Goal: Information Seeking & Learning: Learn about a topic

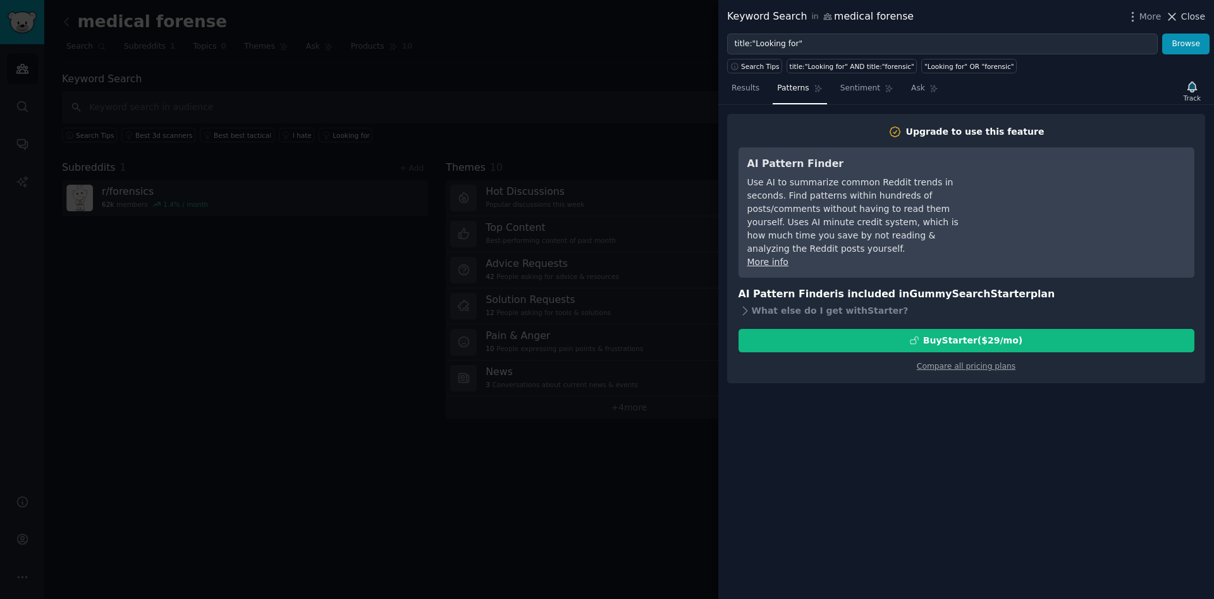
click at [1186, 19] on span "Close" at bounding box center [1193, 16] width 24 height 13
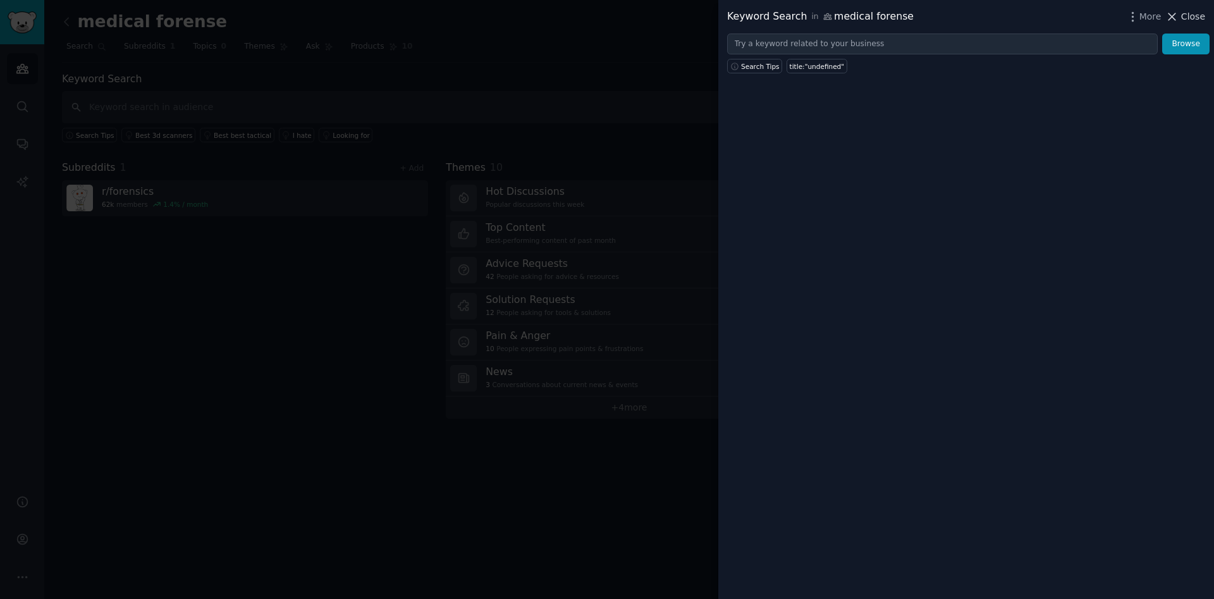
click at [1193, 19] on span "Close" at bounding box center [1193, 16] width 24 height 13
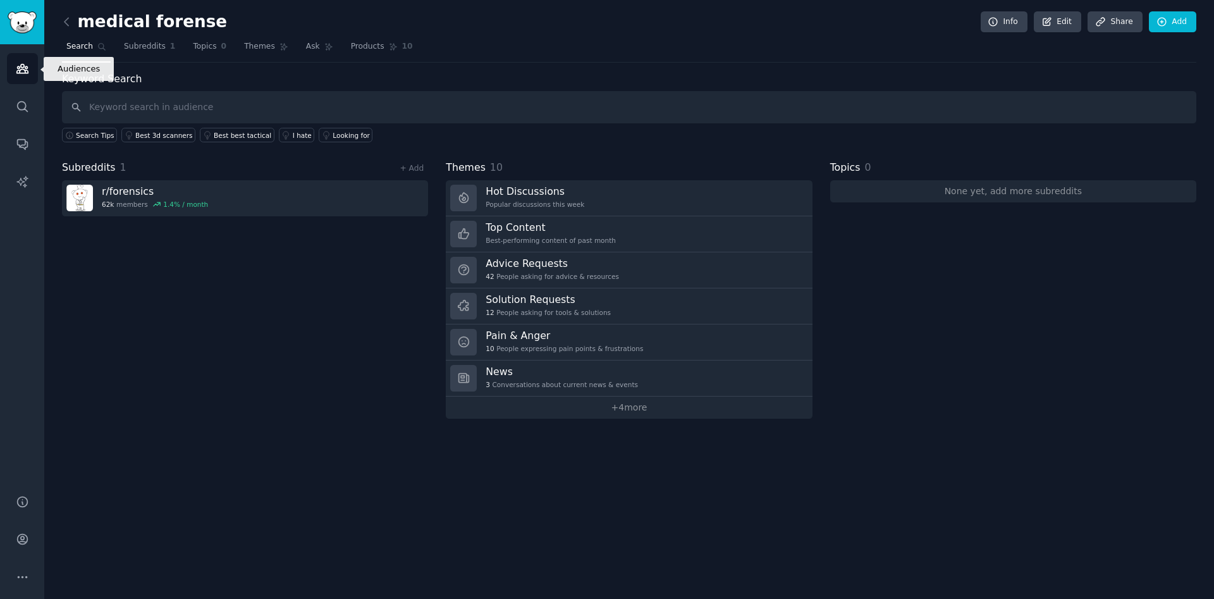
click at [21, 70] on icon "Sidebar" at bounding box center [21, 69] width 11 height 9
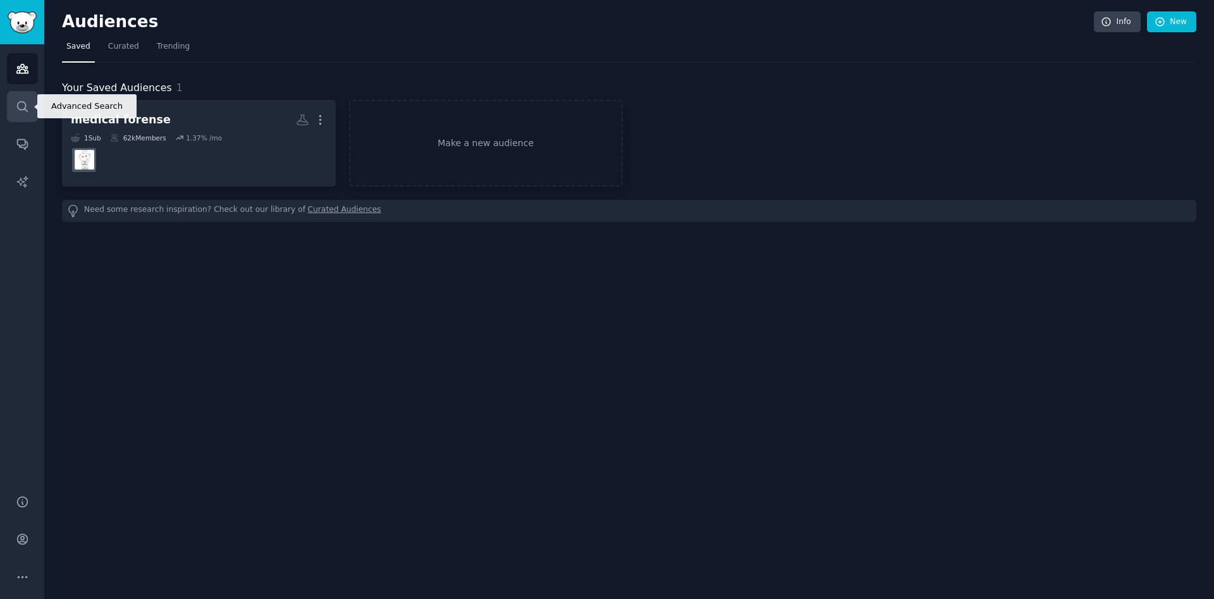
click at [23, 104] on icon "Sidebar" at bounding box center [22, 106] width 13 height 13
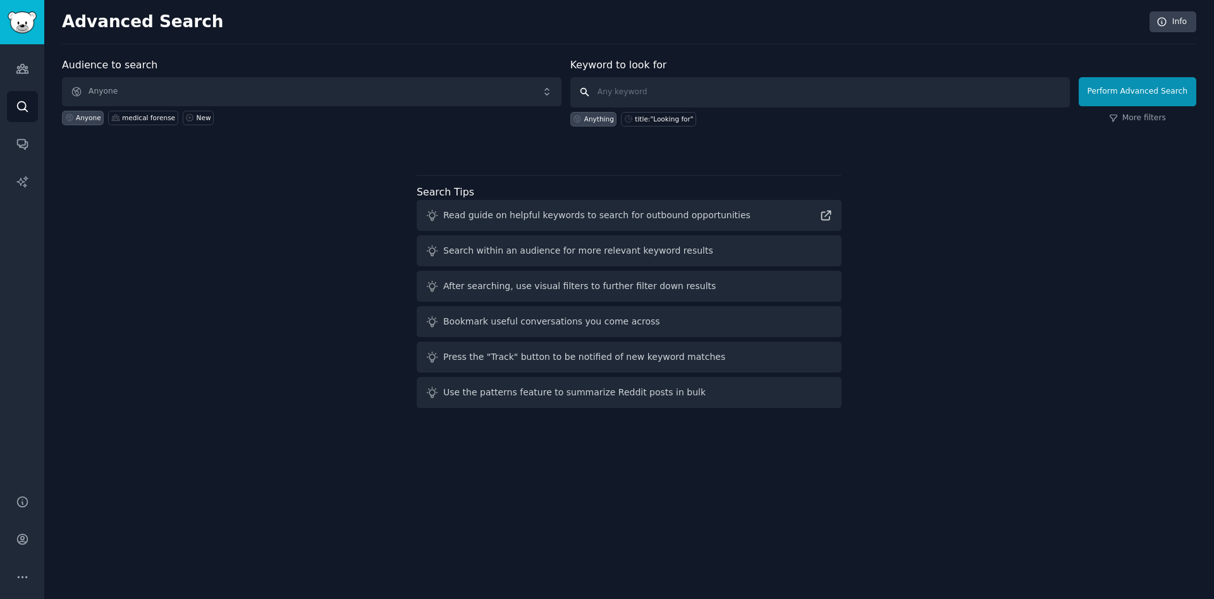
click at [606, 90] on input "text" at bounding box center [820, 92] width 500 height 30
type input "aborto ilegal"
click button "Perform Advanced Search" at bounding box center [1138, 91] width 118 height 29
click at [102, 94] on span "Anyone" at bounding box center [312, 91] width 500 height 29
click at [197, 118] on div "New" at bounding box center [204, 117] width 15 height 9
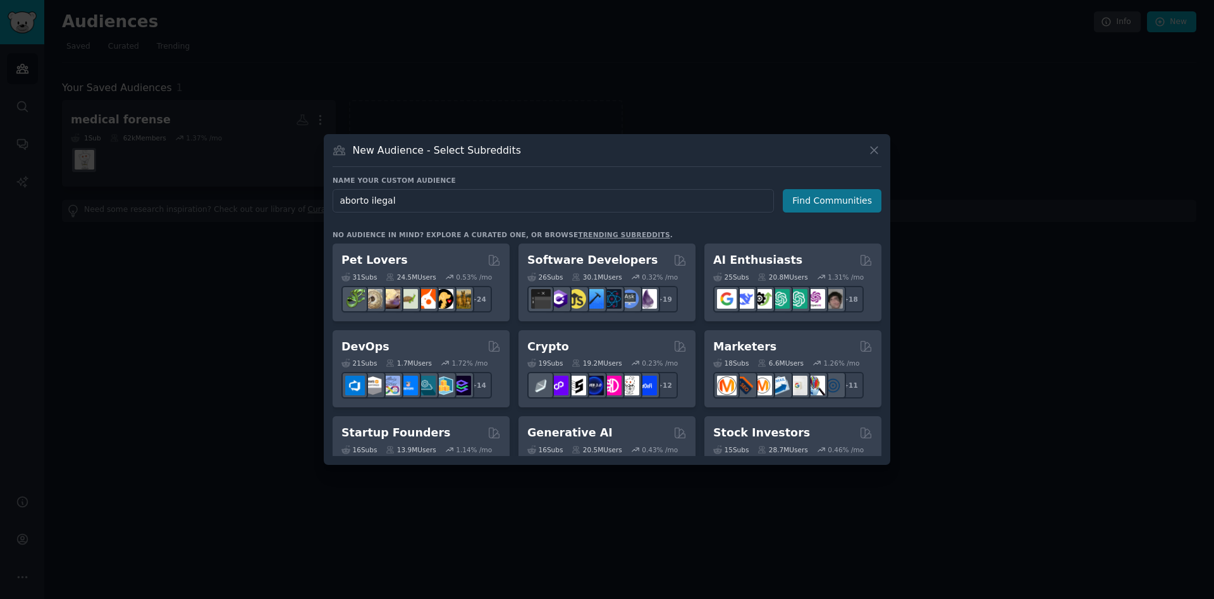
type input "aborto ilegal"
click at [825, 203] on button "Find Communities" at bounding box center [832, 200] width 99 height 23
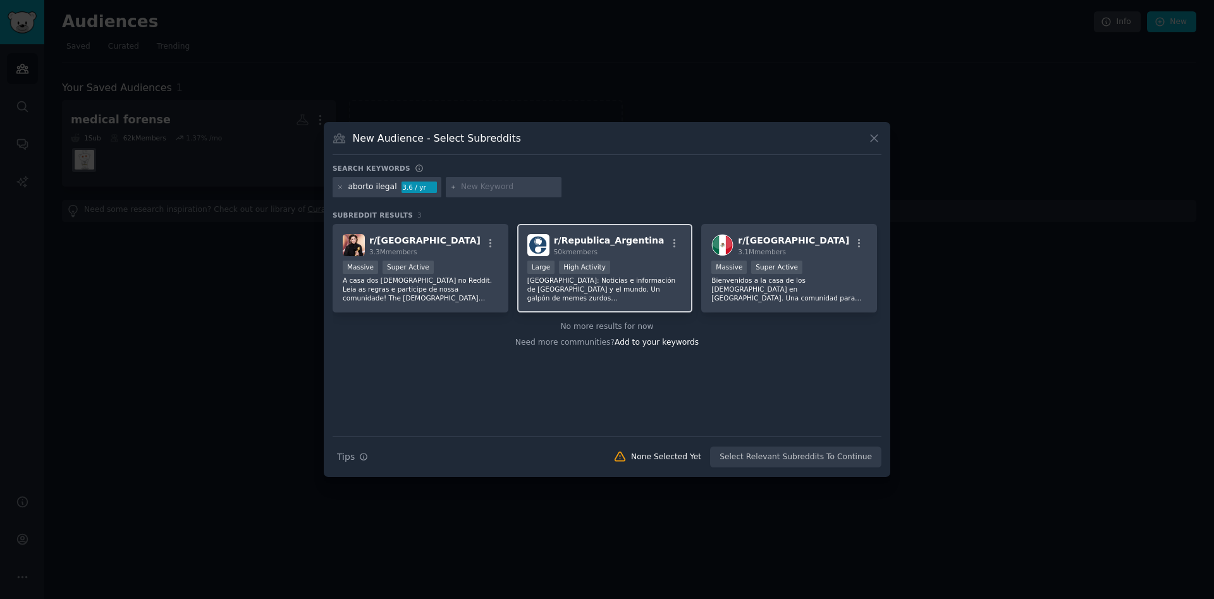
click at [645, 277] on p "[GEOGRAPHIC_DATA]: Noticias e información de [GEOGRAPHIC_DATA] y el mundo. Un g…" at bounding box center [605, 289] width 156 height 27
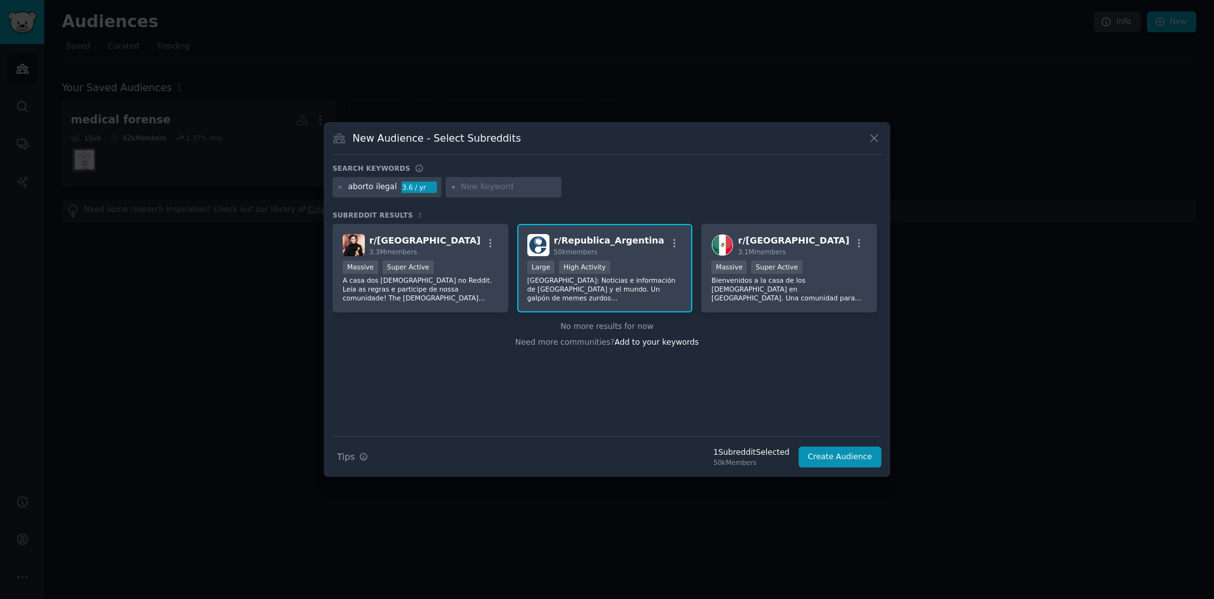
click at [599, 285] on p "[GEOGRAPHIC_DATA]: Noticias e información de [GEOGRAPHIC_DATA] y el mundo. Un g…" at bounding box center [605, 289] width 156 height 27
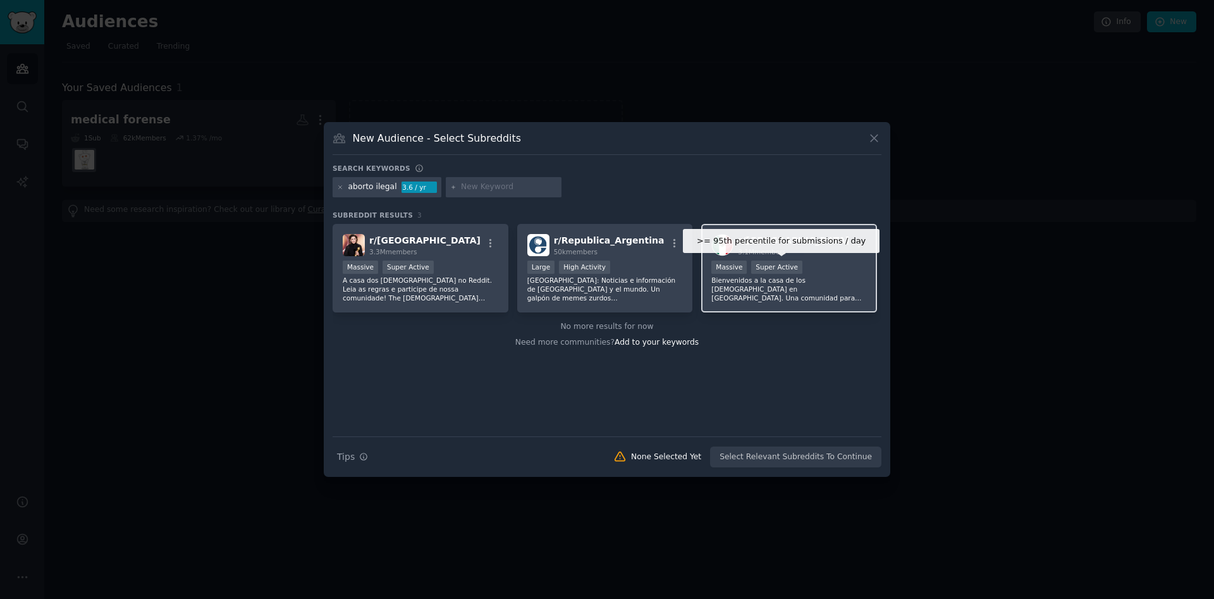
click at [762, 266] on div "Super Active" at bounding box center [776, 267] width 51 height 13
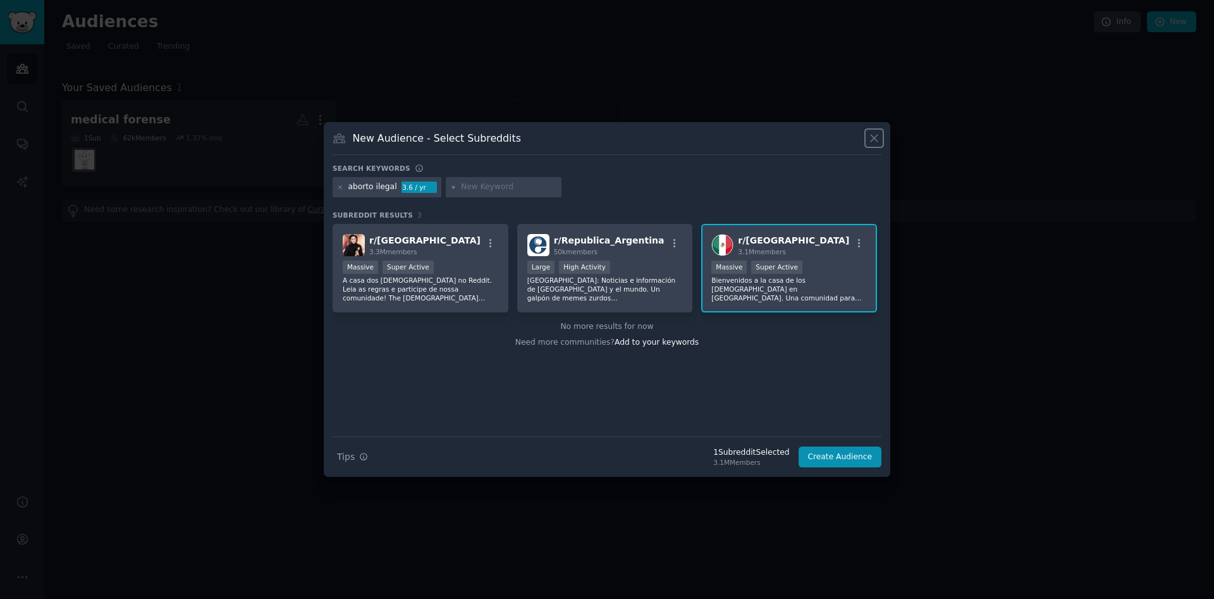
click at [874, 140] on icon at bounding box center [874, 138] width 13 height 13
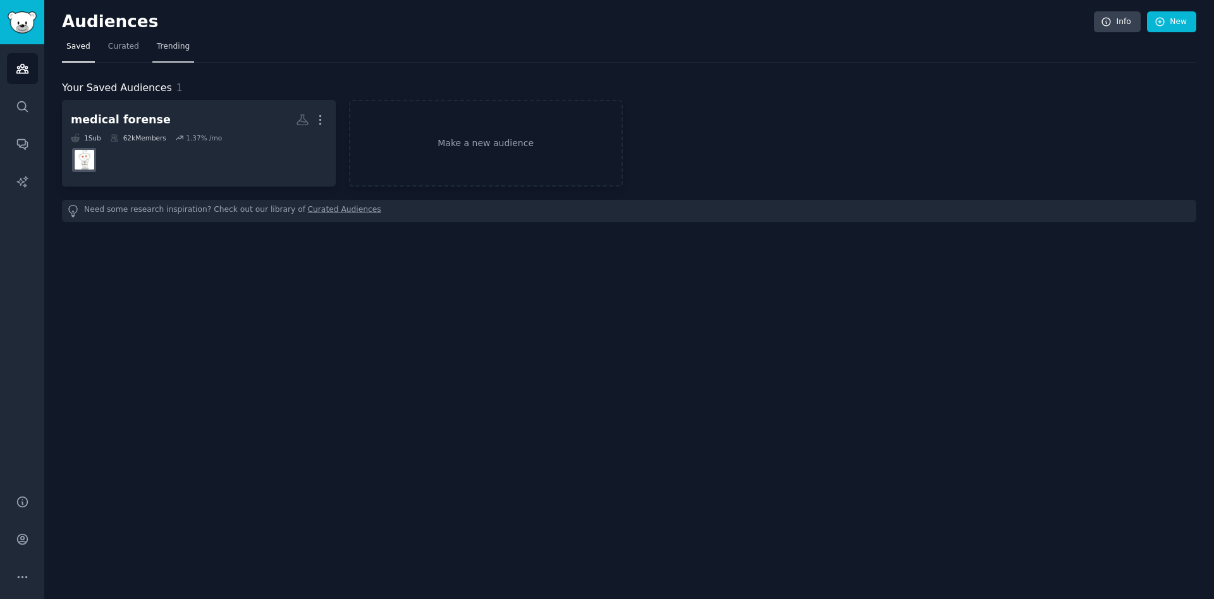
click at [164, 47] on span "Trending" at bounding box center [173, 46] width 33 height 11
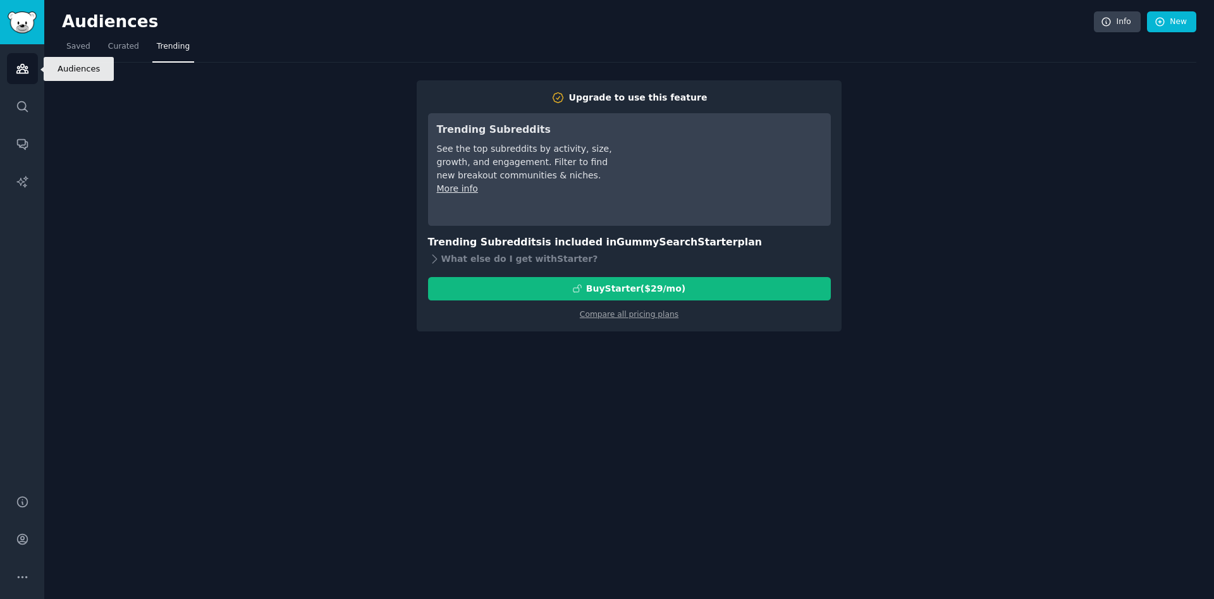
click at [25, 70] on icon "Sidebar" at bounding box center [21, 69] width 11 height 9
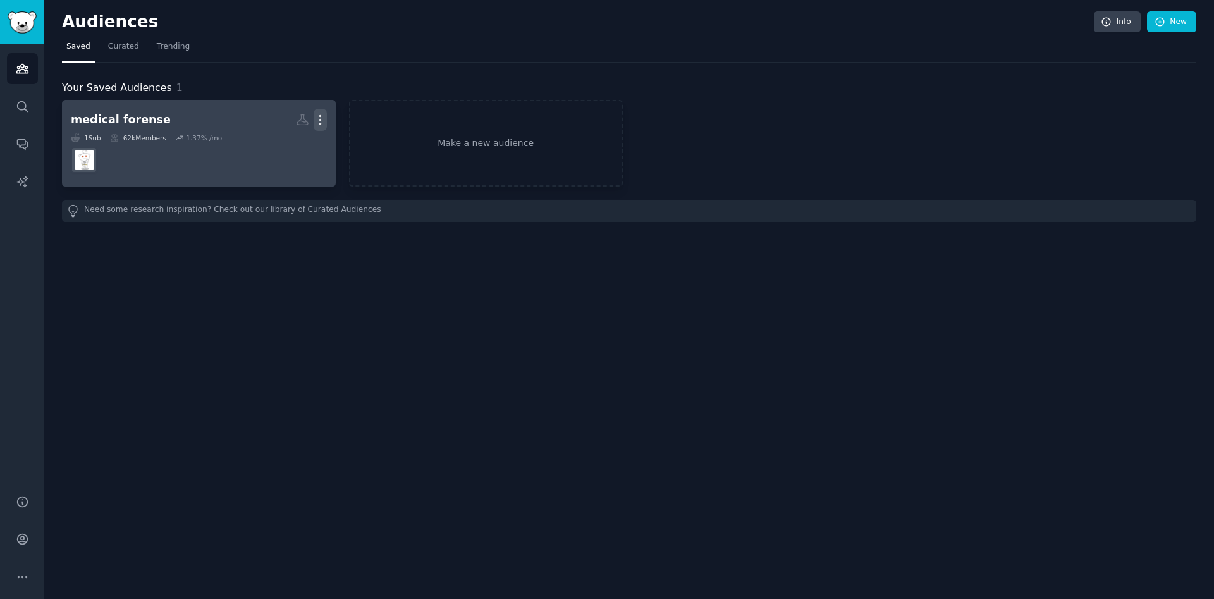
click at [320, 118] on icon "button" at bounding box center [320, 119] width 13 height 13
click at [286, 147] on p "Delete" at bounding box center [285, 146] width 29 height 13
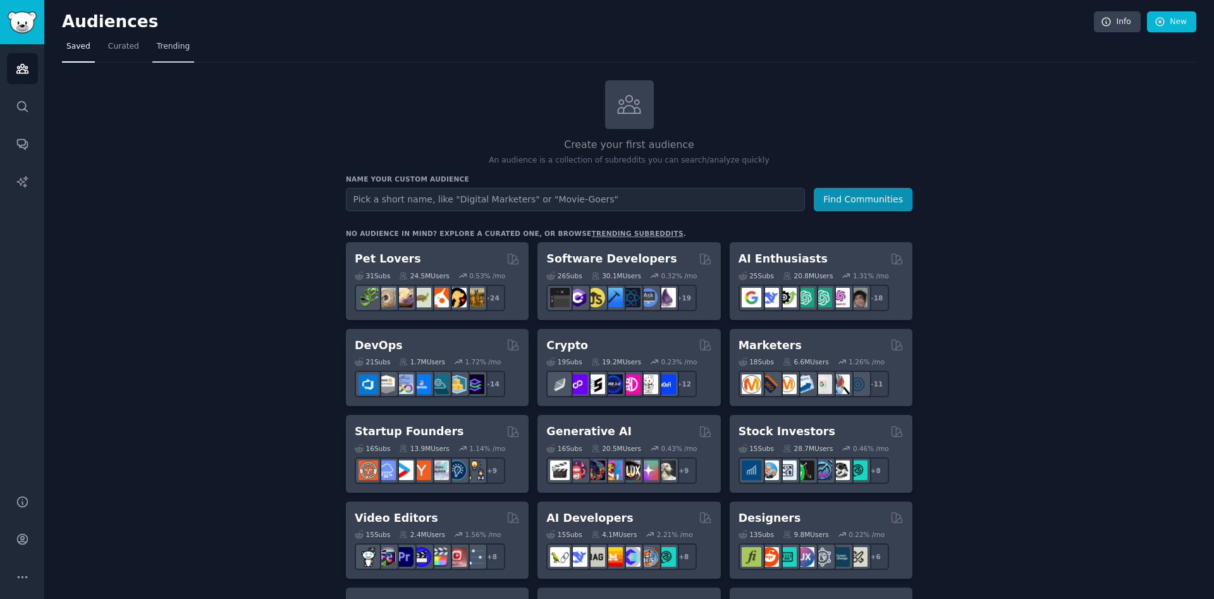
click at [164, 46] on span "Trending" at bounding box center [173, 46] width 33 height 11
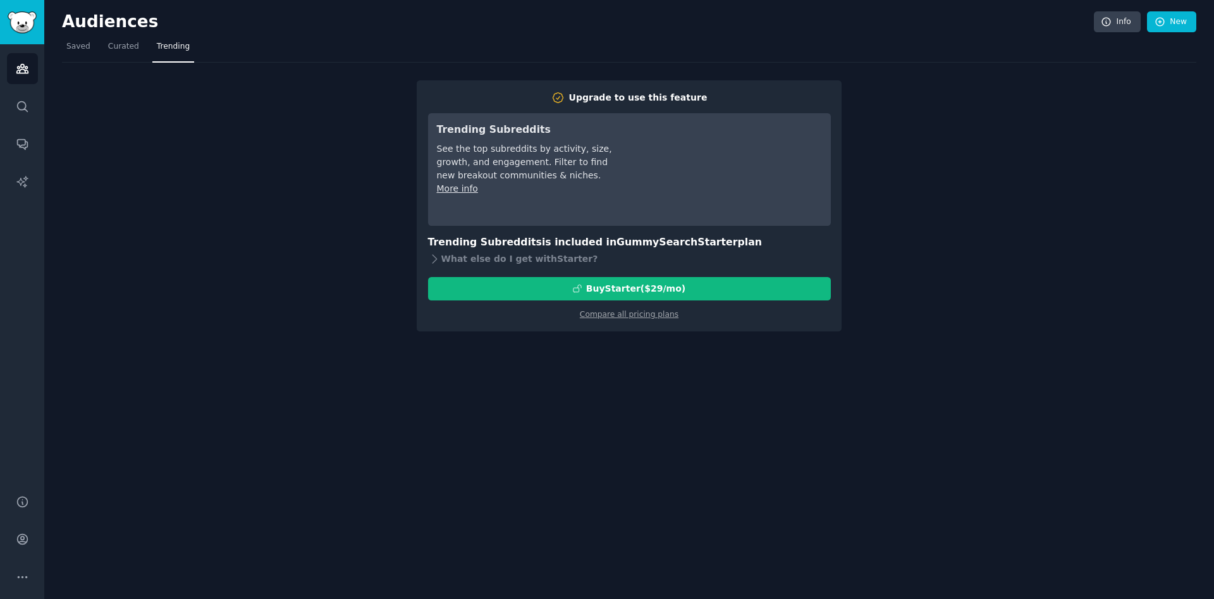
click at [465, 185] on link "More info" at bounding box center [457, 188] width 41 height 10
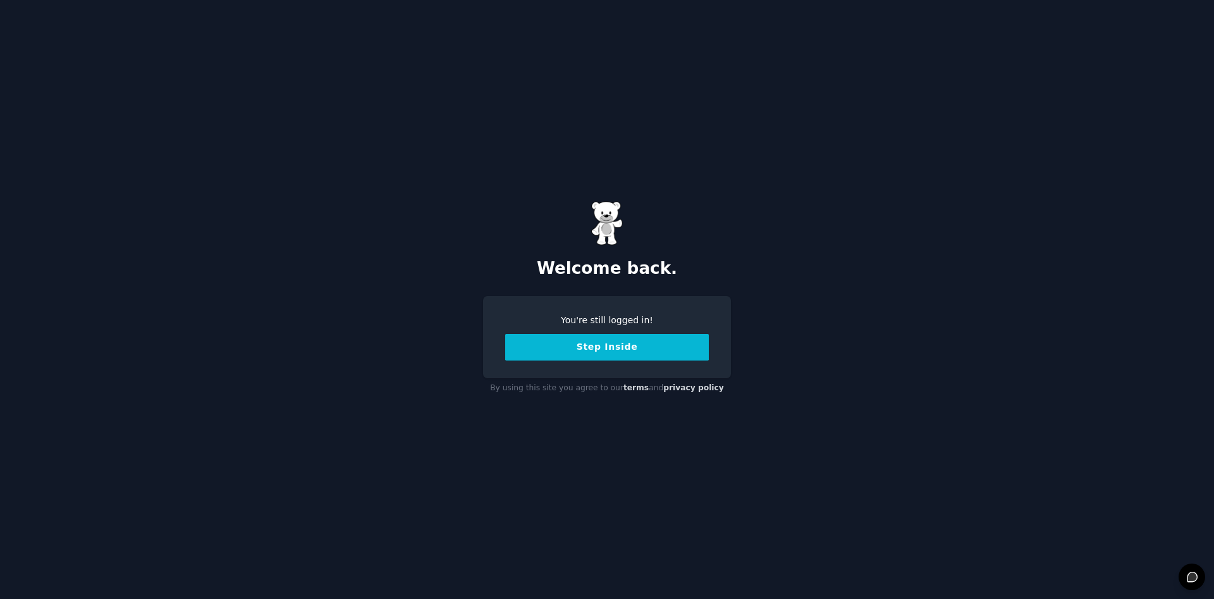
click at [598, 349] on button "Step Inside" at bounding box center [607, 347] width 204 height 27
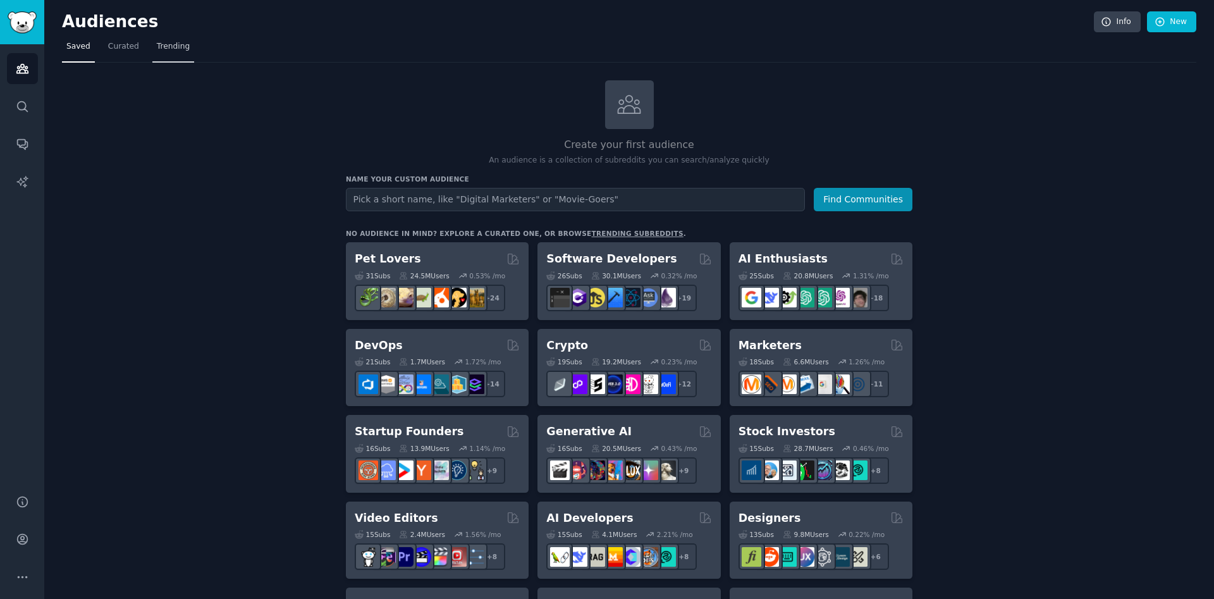
click at [157, 45] on span "Trending" at bounding box center [173, 46] width 33 height 11
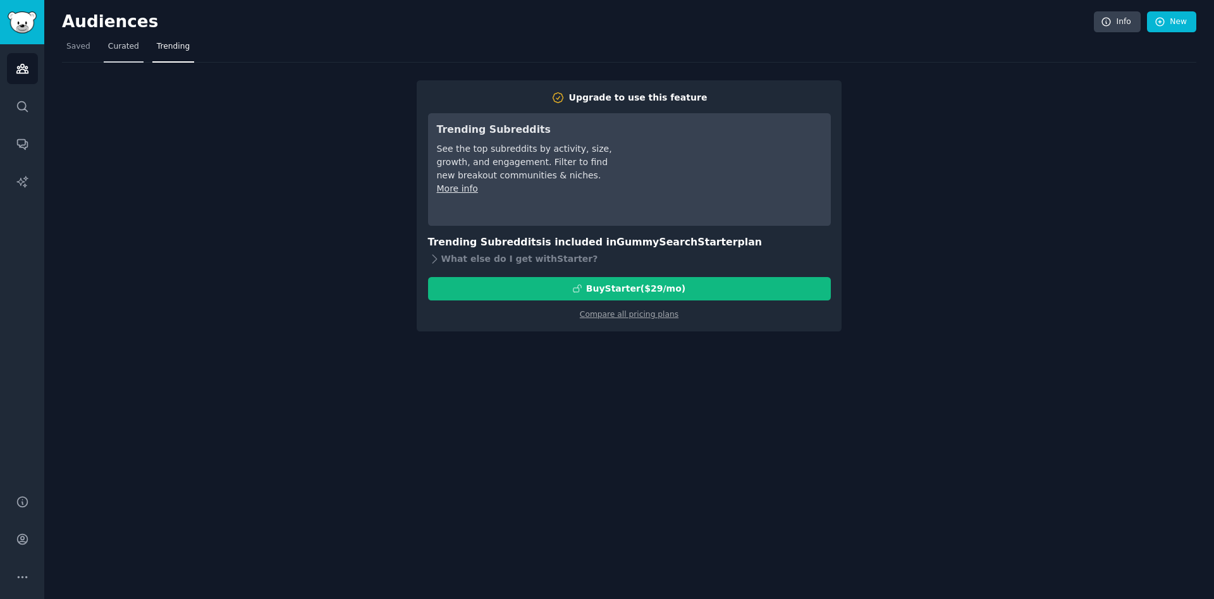
click at [113, 49] on span "Curated" at bounding box center [123, 46] width 31 height 11
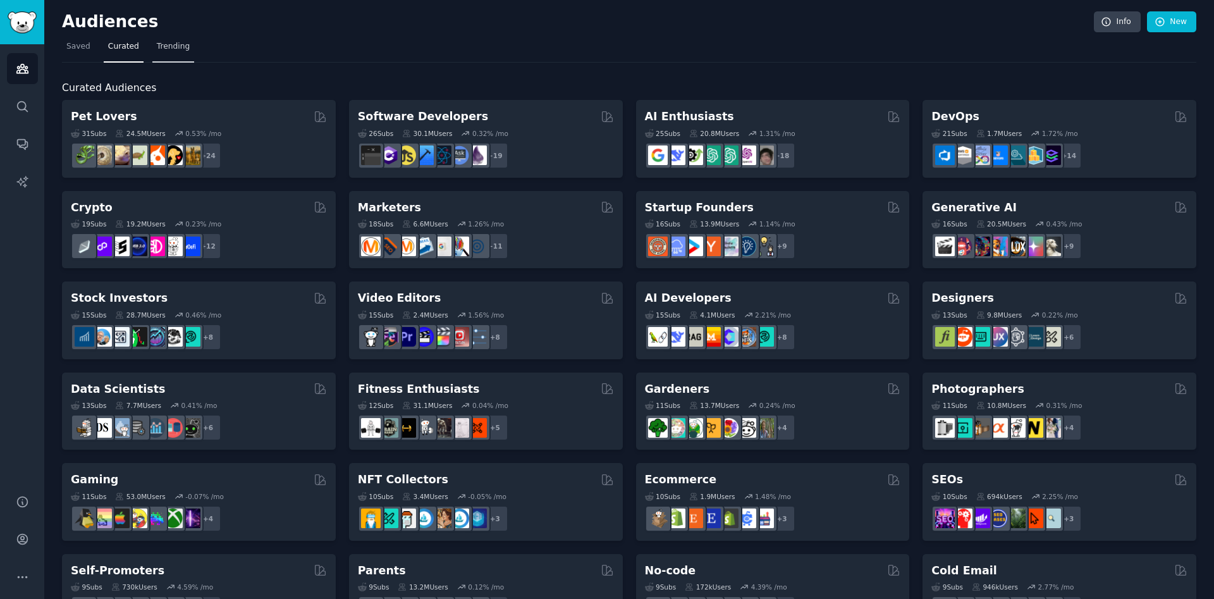
click at [171, 47] on span "Trending" at bounding box center [173, 46] width 33 height 11
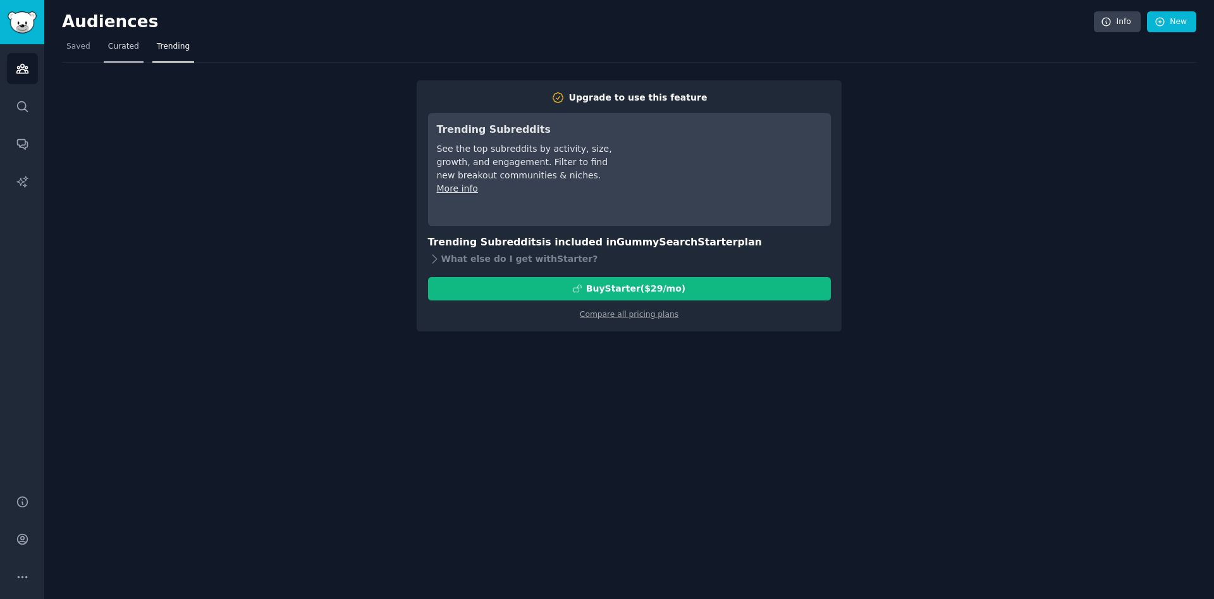
click at [123, 51] on span "Curated" at bounding box center [123, 46] width 31 height 11
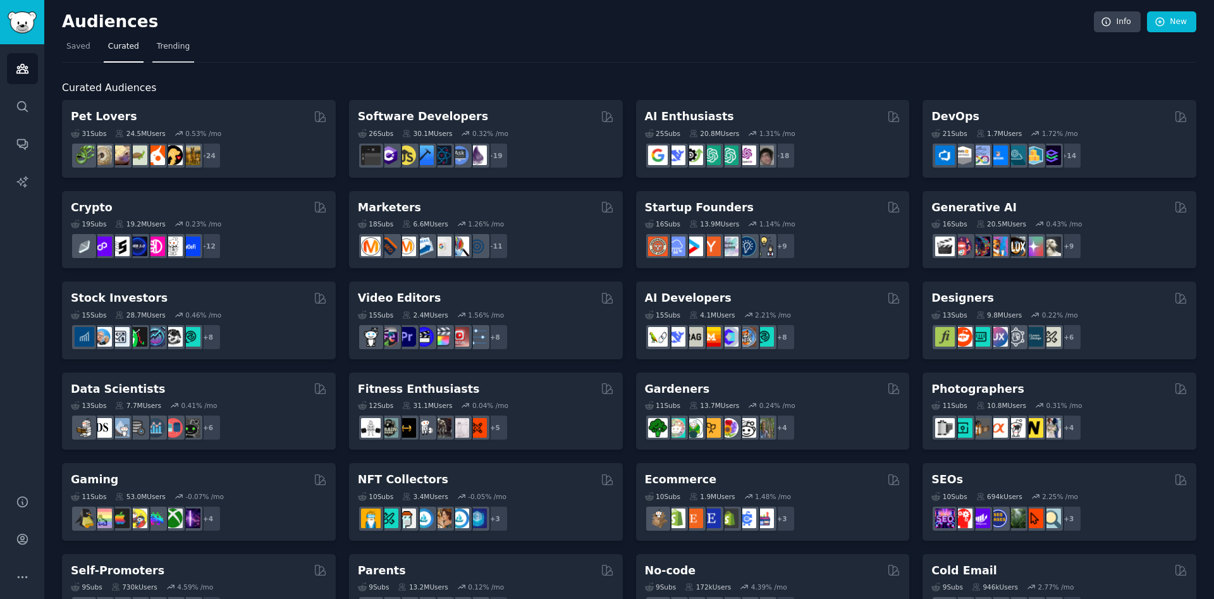
click at [164, 48] on span "Trending" at bounding box center [173, 46] width 33 height 11
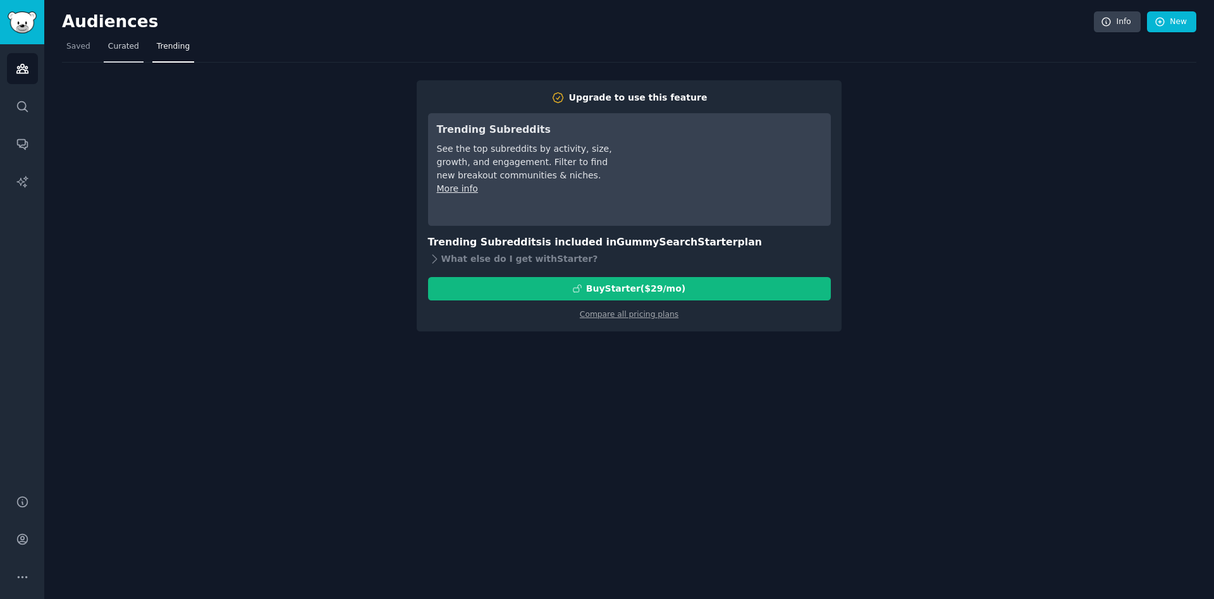
click at [121, 48] on span "Curated" at bounding box center [123, 46] width 31 height 11
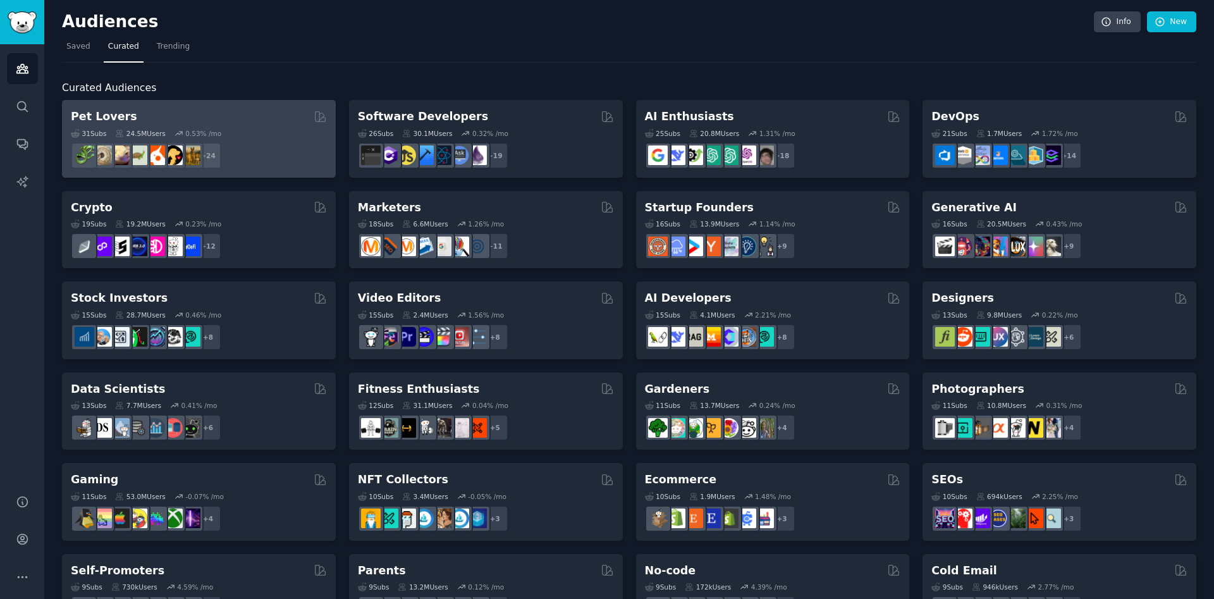
click at [109, 121] on h2 "Pet Lovers" at bounding box center [104, 117] width 66 height 16
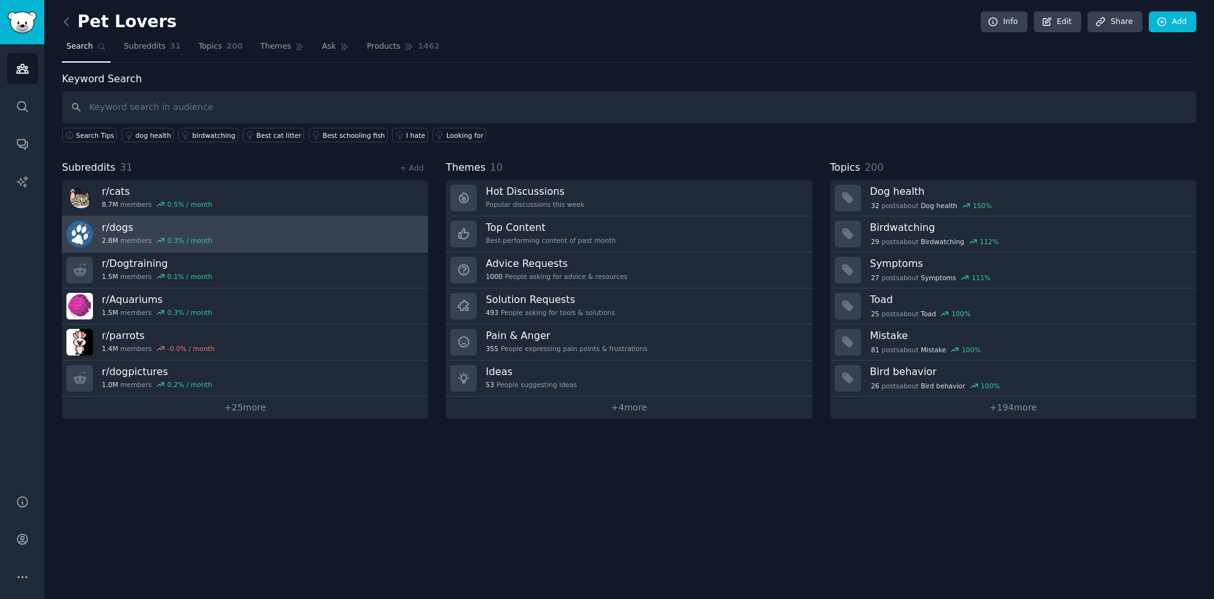
click at [149, 230] on h3 "r/ dogs" at bounding box center [157, 227] width 111 height 13
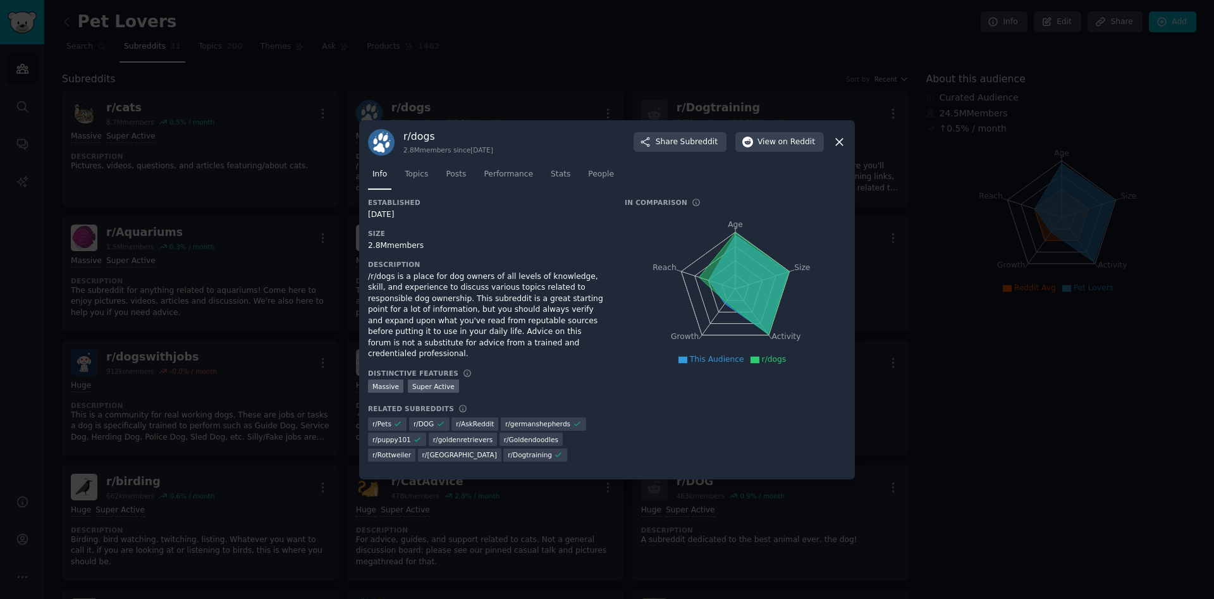
click at [836, 149] on icon at bounding box center [839, 141] width 13 height 13
click at [838, 145] on icon at bounding box center [839, 141] width 7 height 7
click at [841, 145] on icon at bounding box center [839, 141] width 7 height 7
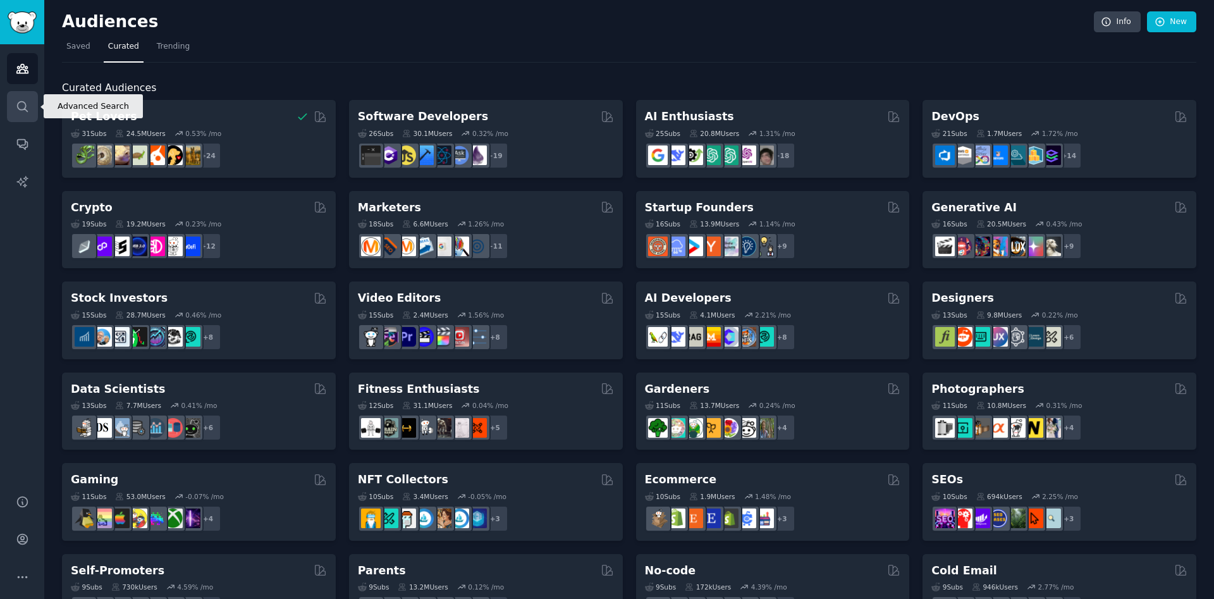
click at [15, 103] on link "Search" at bounding box center [22, 106] width 31 height 31
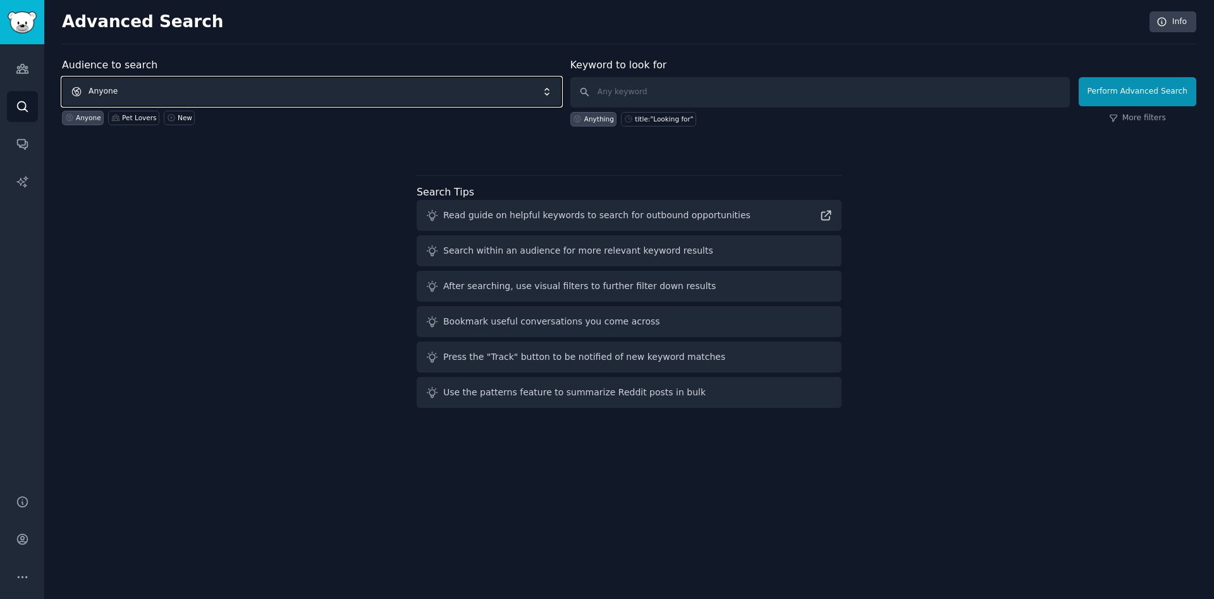
click at [164, 87] on span "Anyone" at bounding box center [312, 91] width 500 height 29
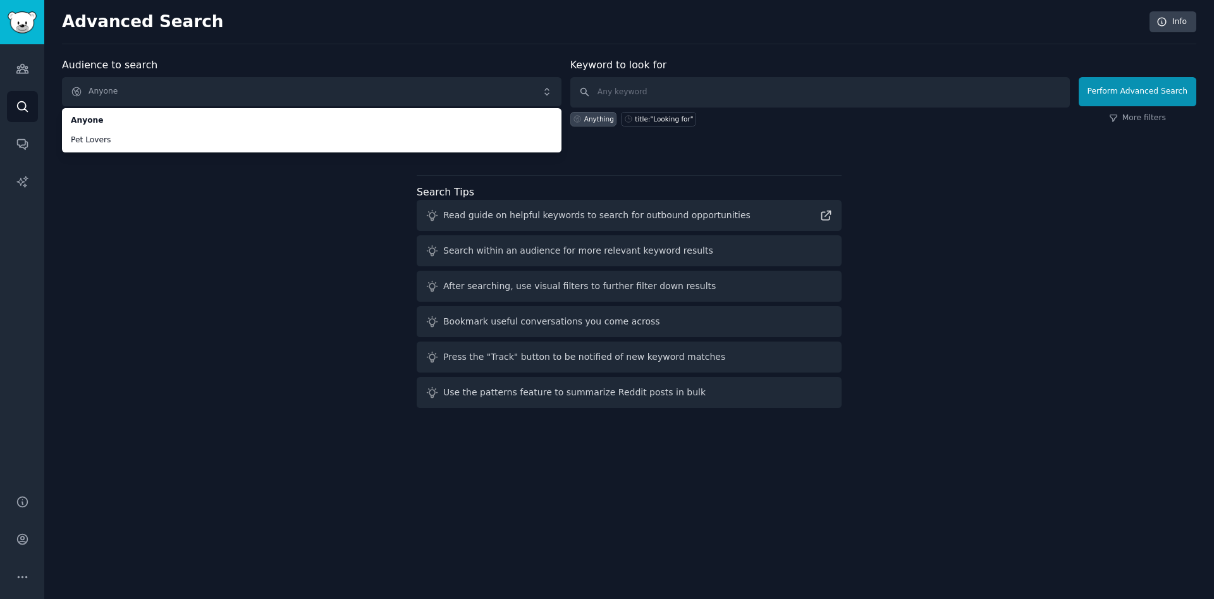
click at [311, 202] on div "Audience to search Anyone Anyone Pet Lovers Anyone Pet Lovers New Keyword to lo…" at bounding box center [629, 235] width 1135 height 355
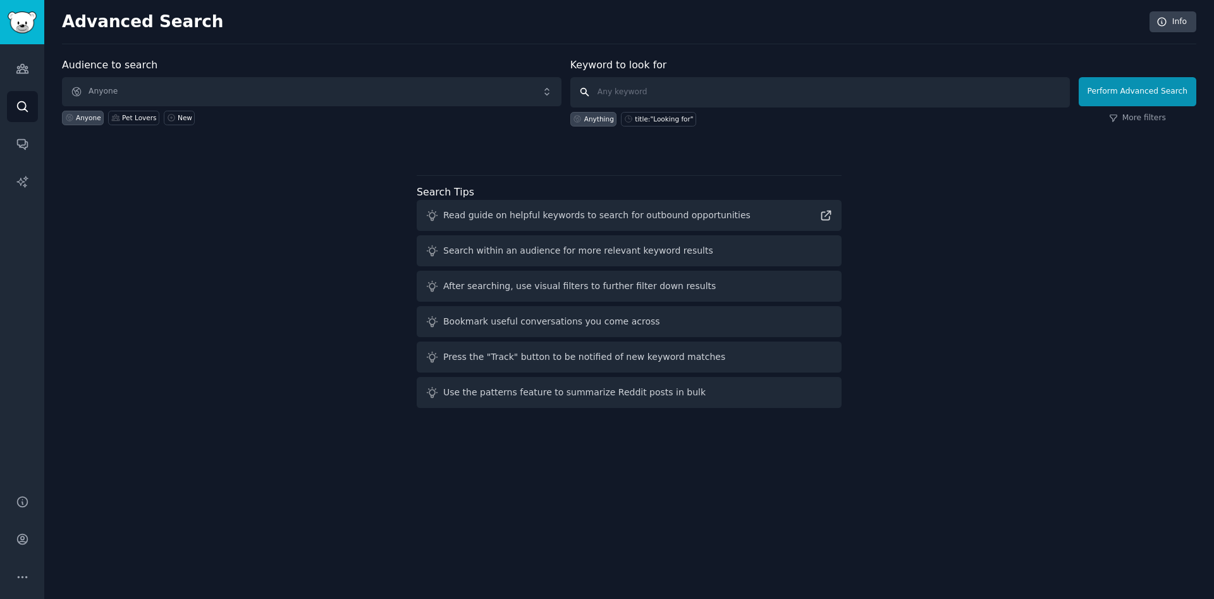
click at [616, 87] on input "text" at bounding box center [820, 92] width 500 height 30
type input "aborto ilegal"
click button "Perform Advanced Search" at bounding box center [1138, 91] width 118 height 29
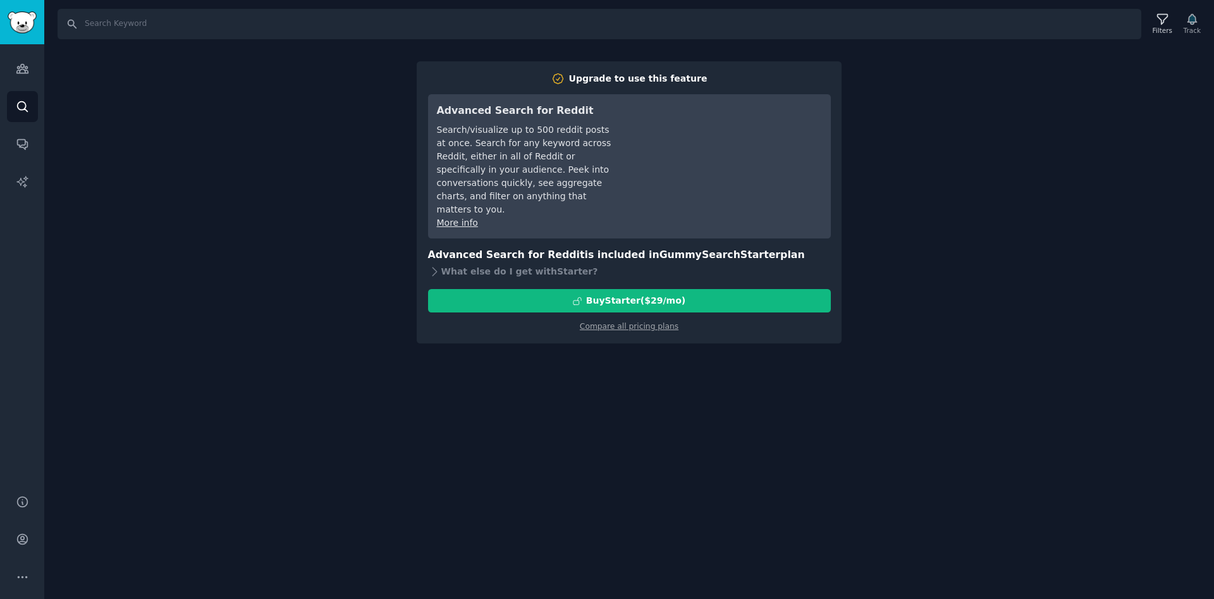
click at [275, 153] on div "Search Filters Track Upgrade to use this feature Advanced Search for Reddit Sea…" at bounding box center [629, 299] width 1170 height 599
